Goal: Task Accomplishment & Management: Manage account settings

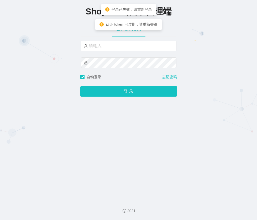
click at [118, 48] on input "text" at bounding box center [129, 46] width 96 height 10
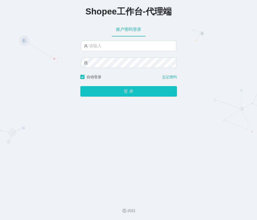
type input "xjp4"
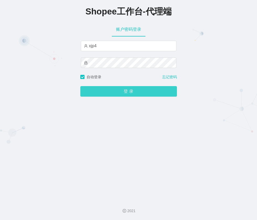
click at [111, 93] on button "登 录" at bounding box center [128, 91] width 97 height 10
